Goal: Task Accomplishment & Management: Manage account settings

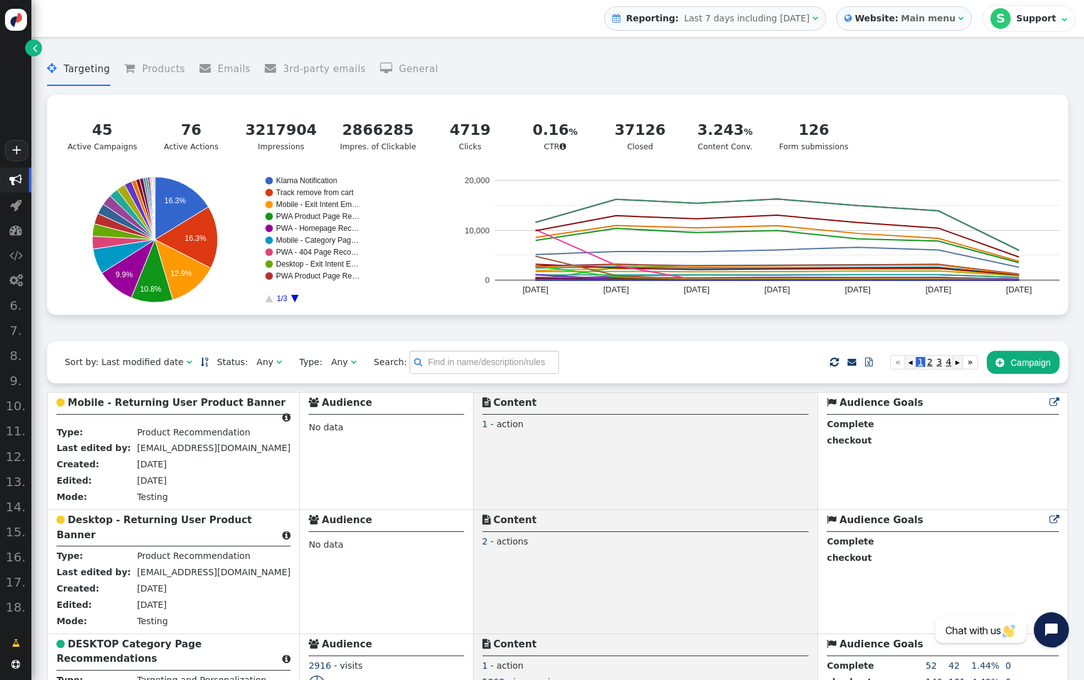
click at [37, 48] on link "" at bounding box center [33, 48] width 17 height 17
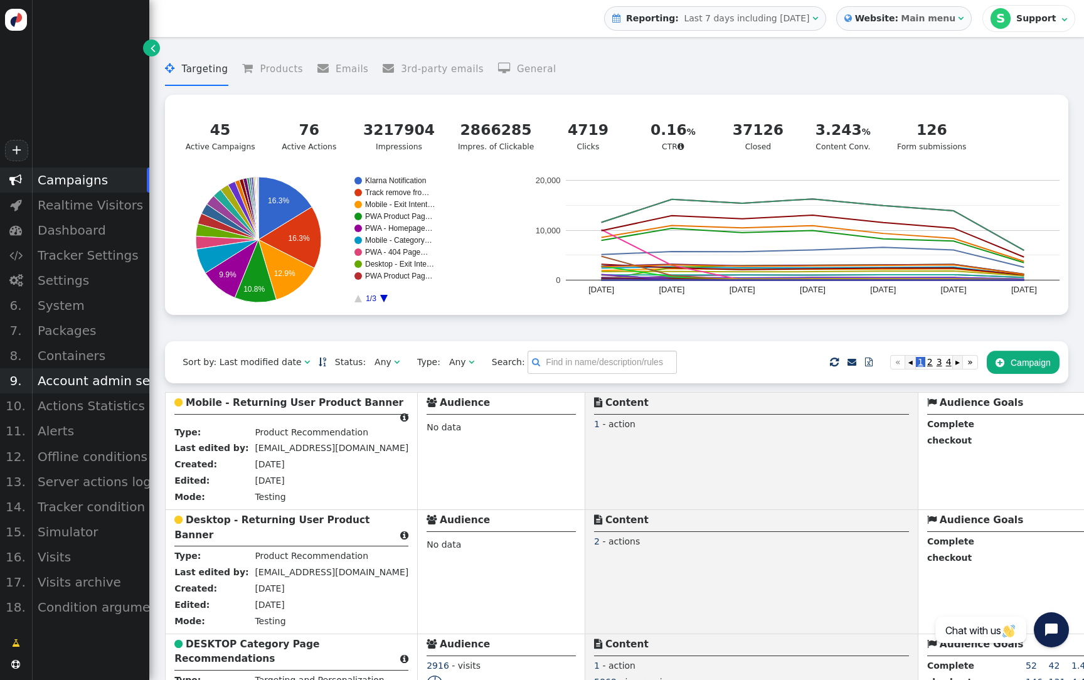
click at [127, 377] on div "Account admin settings" at bounding box center [90, 380] width 118 height 25
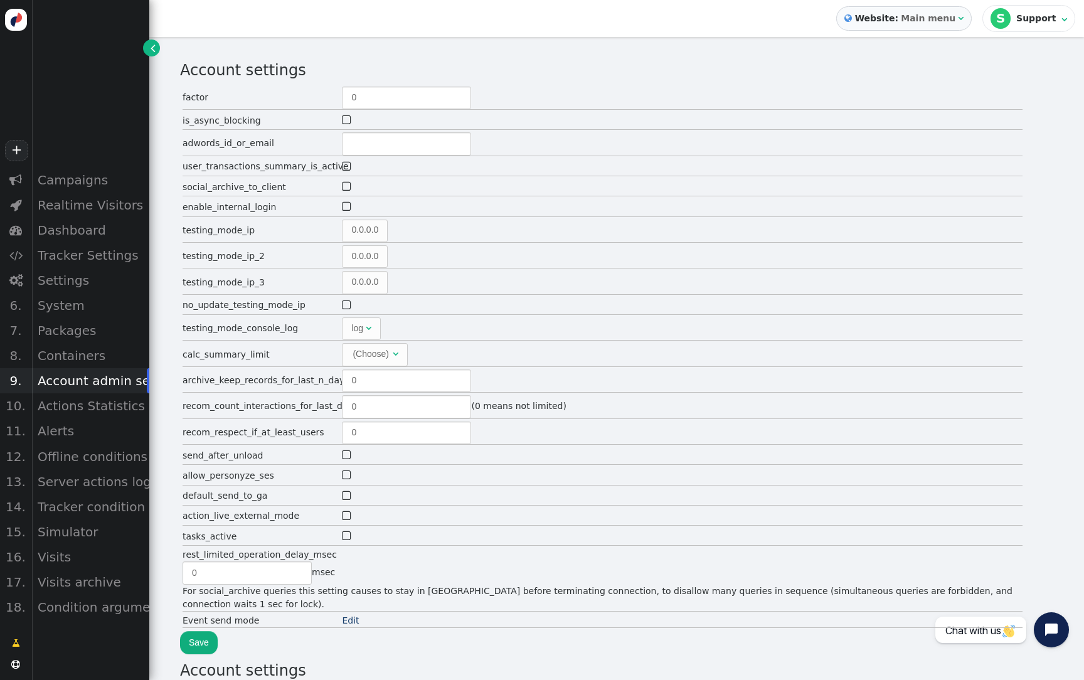
type input "1392"
type input "5"
type input "2"
type input "300"
type input "0"
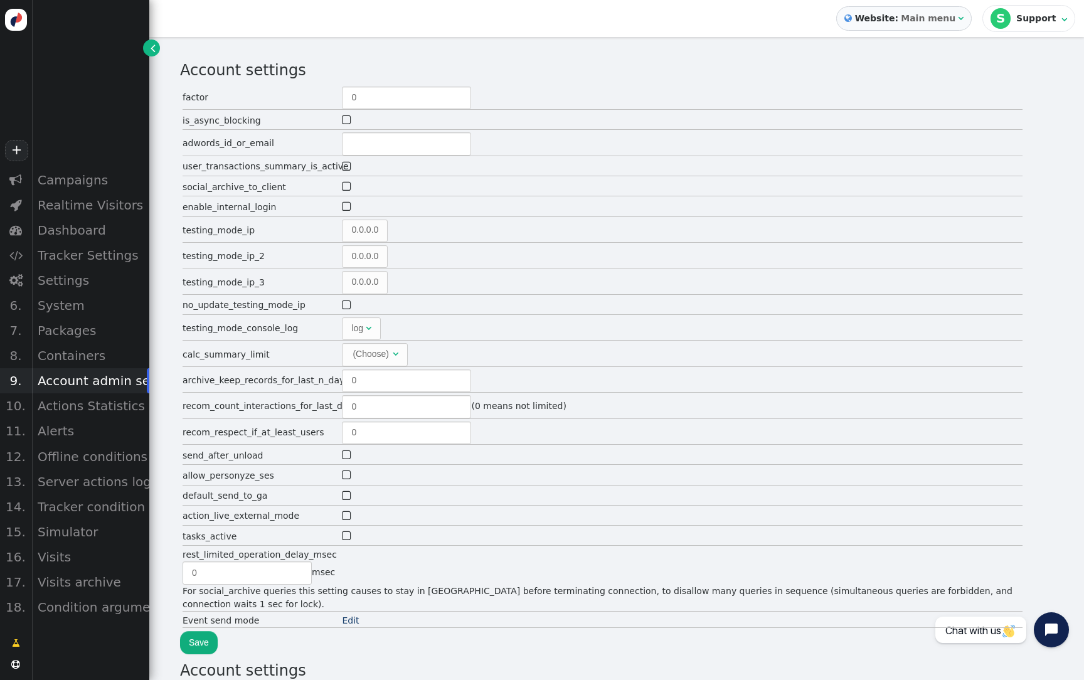
type input "0"
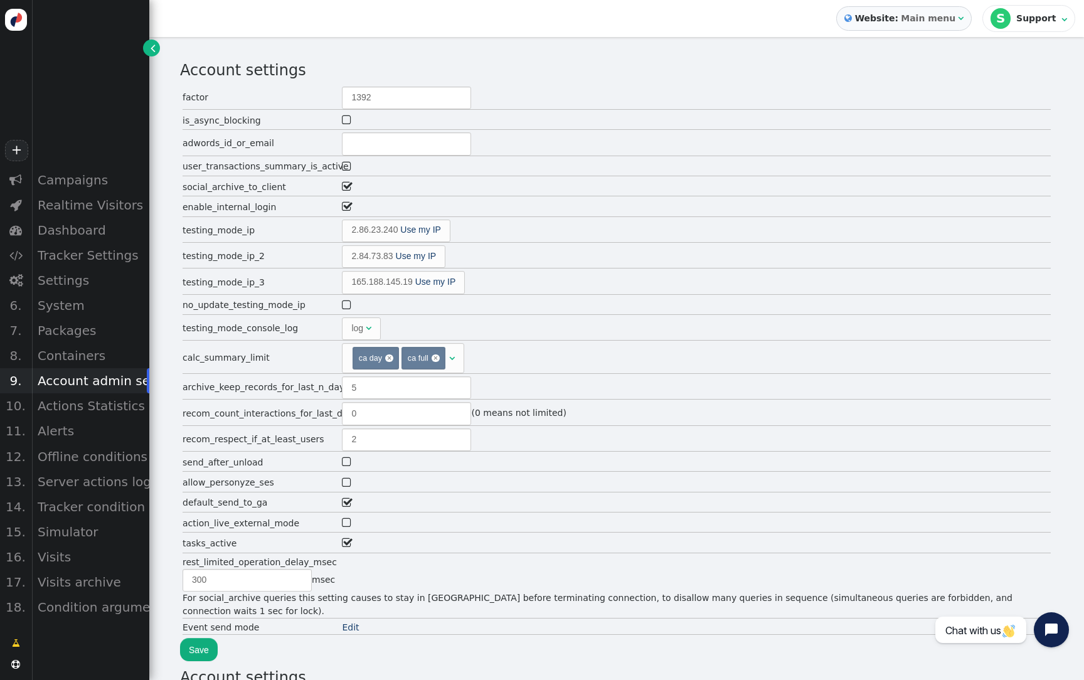
type input "150"
type input "60"
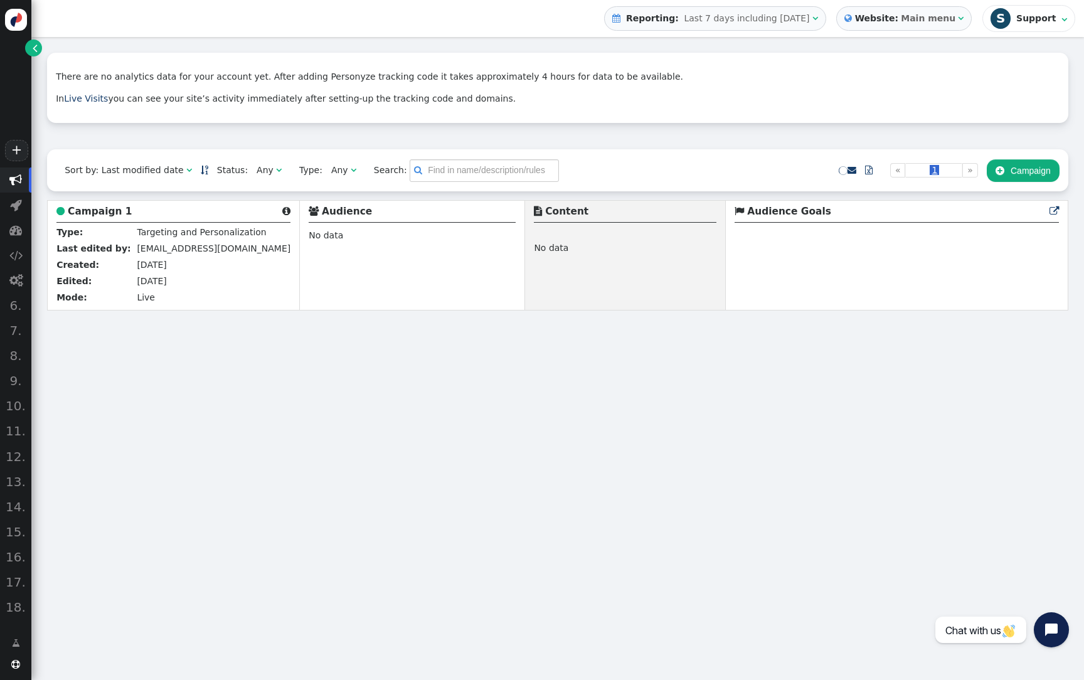
click at [1028, 19] on div "Support" at bounding box center [1037, 18] width 43 height 11
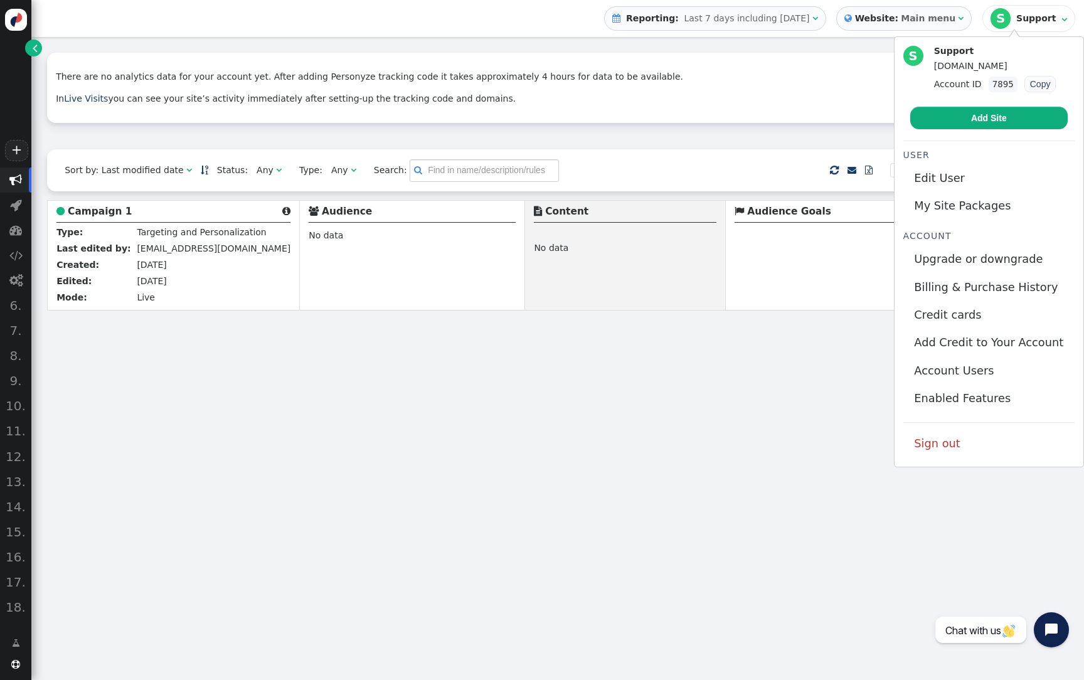
click at [949, 28] on div " Website: Main menu " at bounding box center [904, 18] width 136 height 24
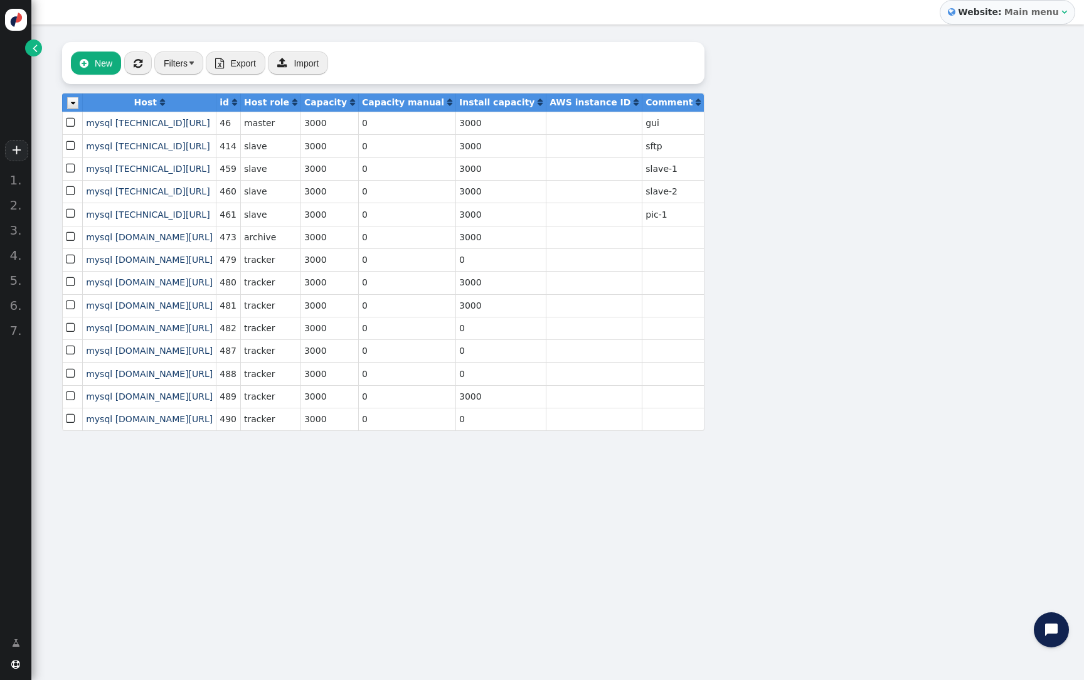
click at [33, 53] on span "" at bounding box center [35, 47] width 5 height 13
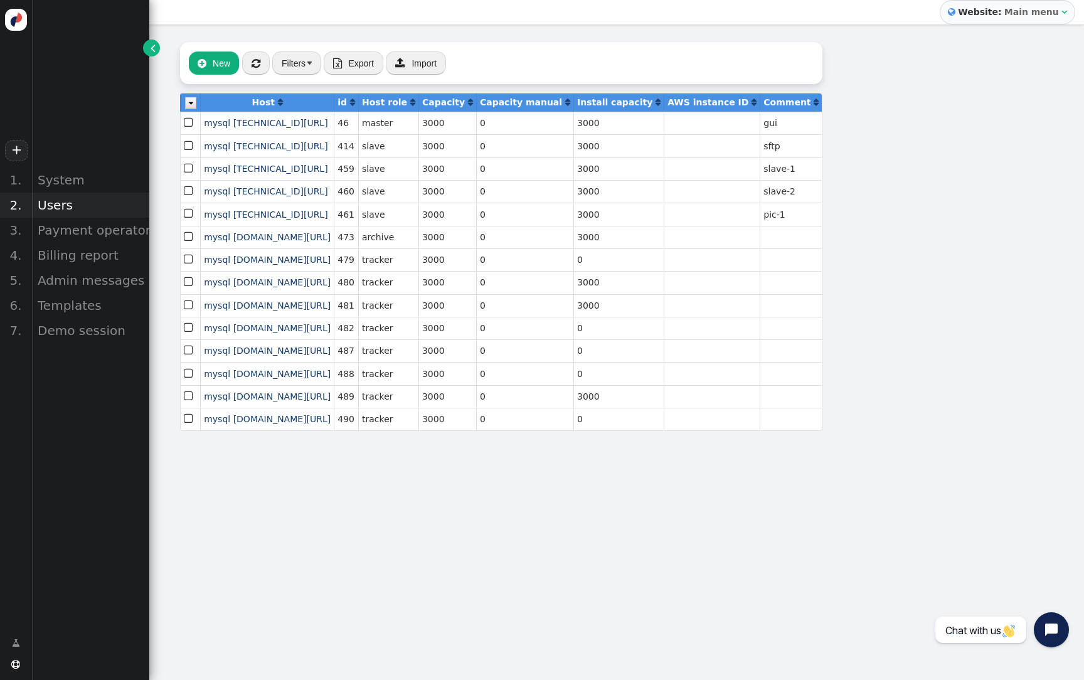
click at [63, 197] on div "Users" at bounding box center [90, 205] width 118 height 25
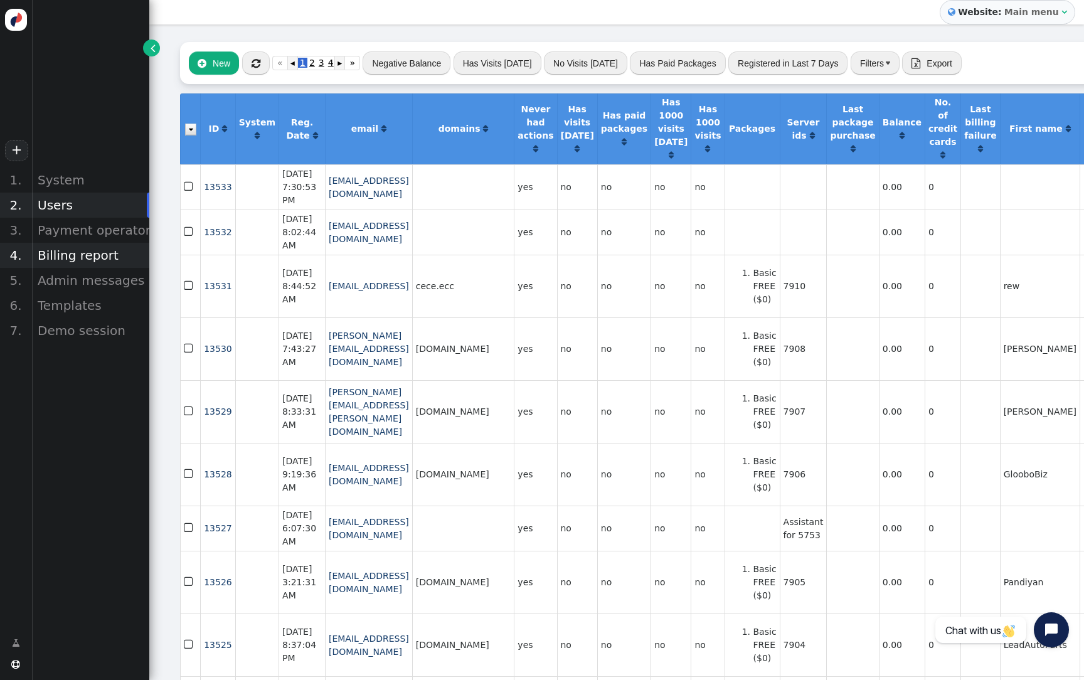
click at [77, 255] on div "Billing report" at bounding box center [90, 255] width 118 height 25
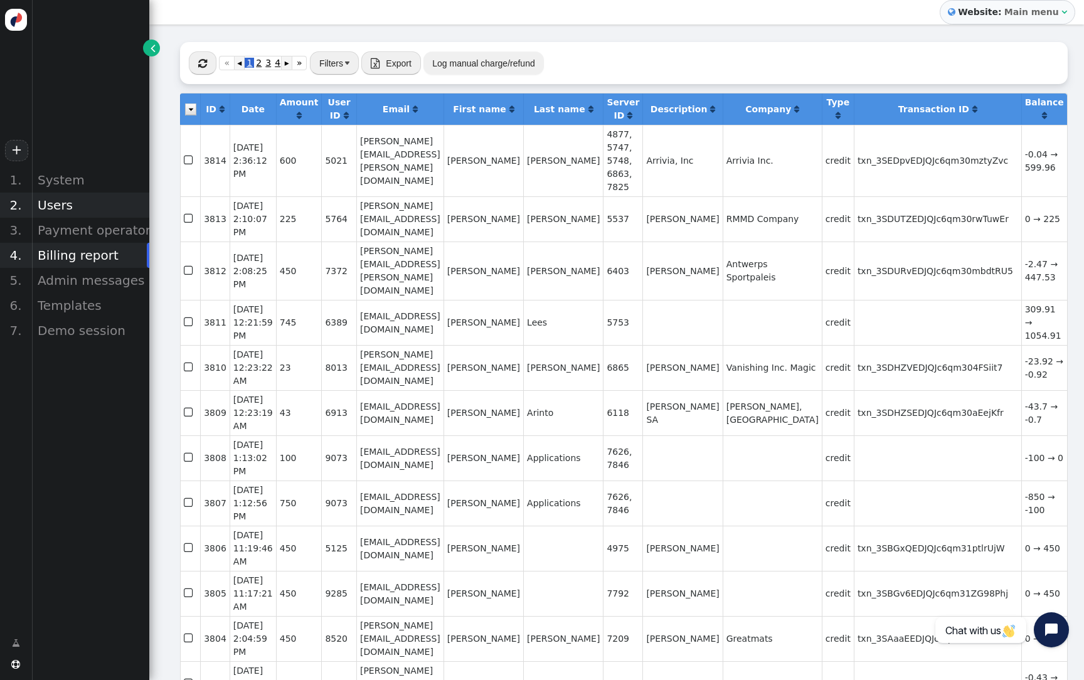
click at [68, 206] on div "Users" at bounding box center [90, 205] width 118 height 25
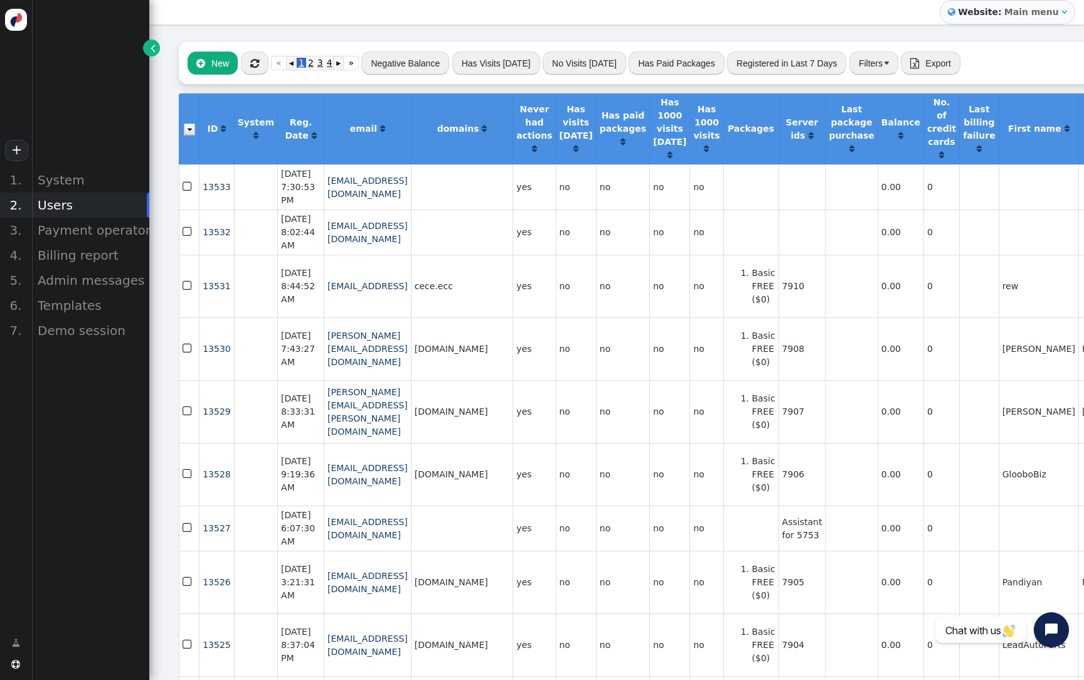
scroll to position [-2, 1]
click at [477, 184] on td at bounding box center [462, 186] width 102 height 45
